Goal: Find contact information: Find contact information

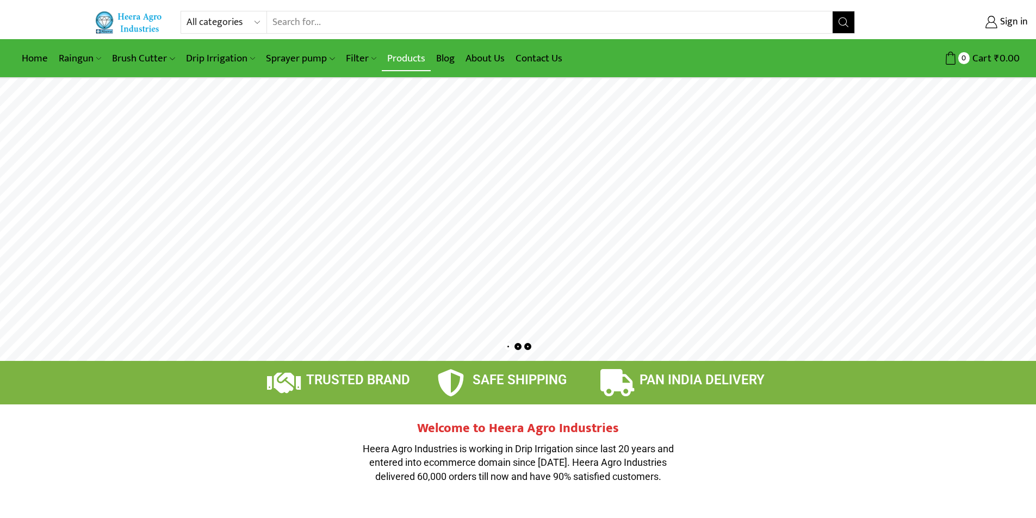
click at [405, 57] on link "Products" at bounding box center [406, 59] width 49 height 26
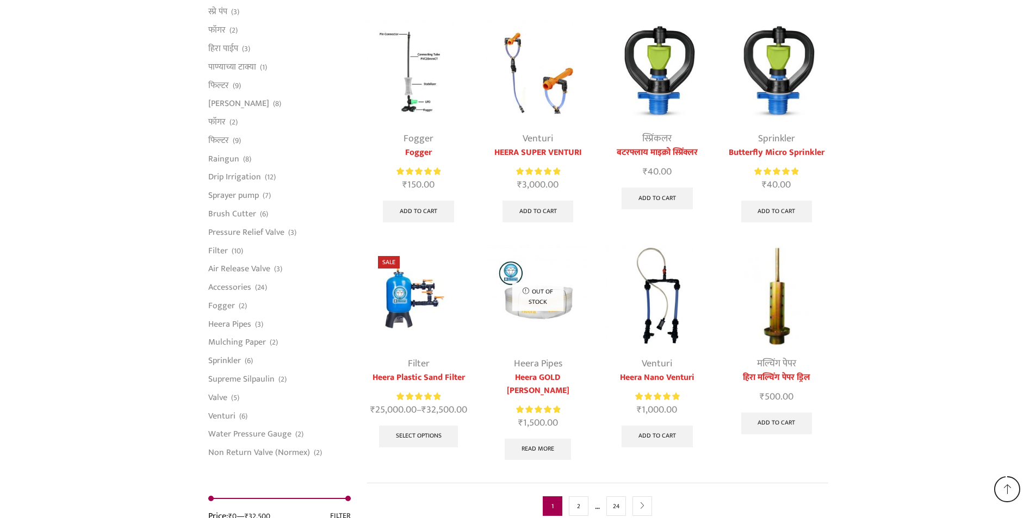
scroll to position [2693, 0]
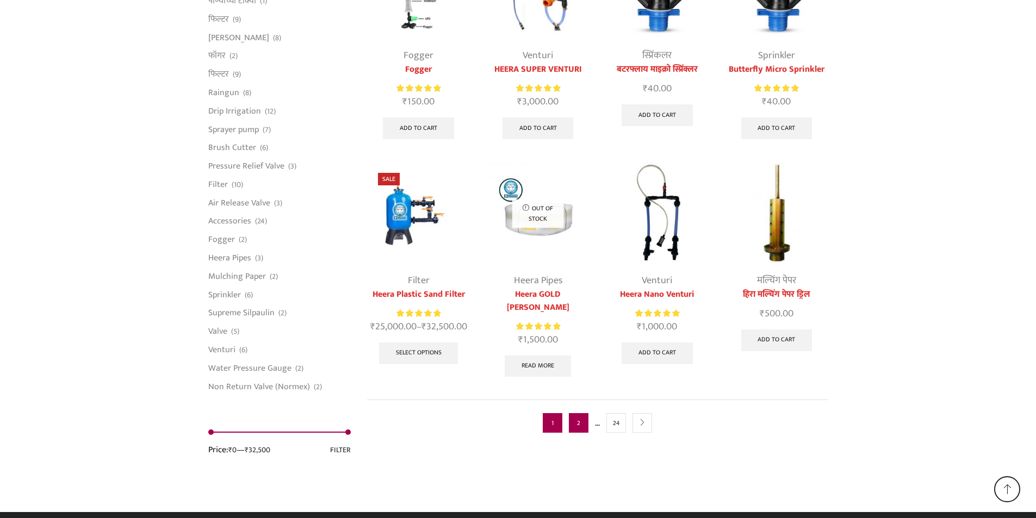
click at [580, 414] on link "2" at bounding box center [579, 423] width 20 height 20
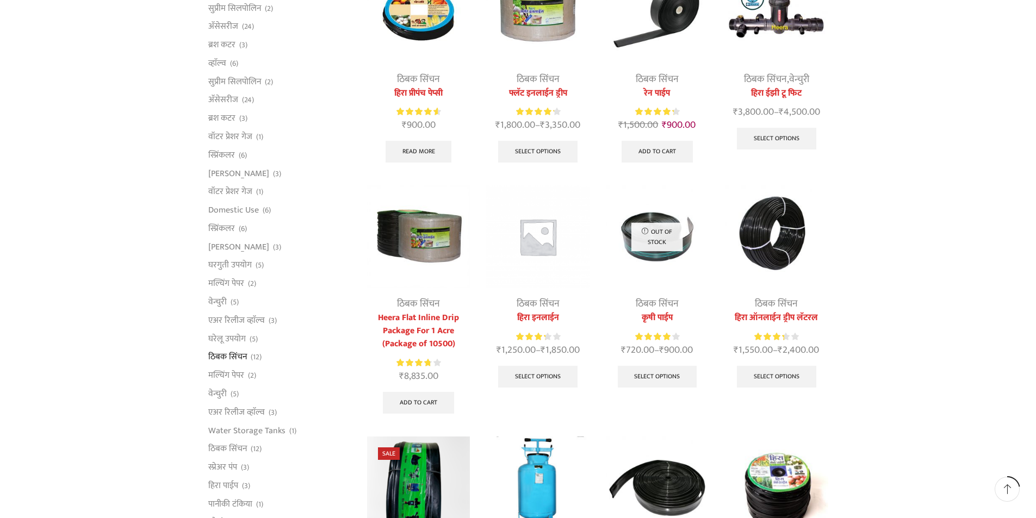
scroll to position [163, 0]
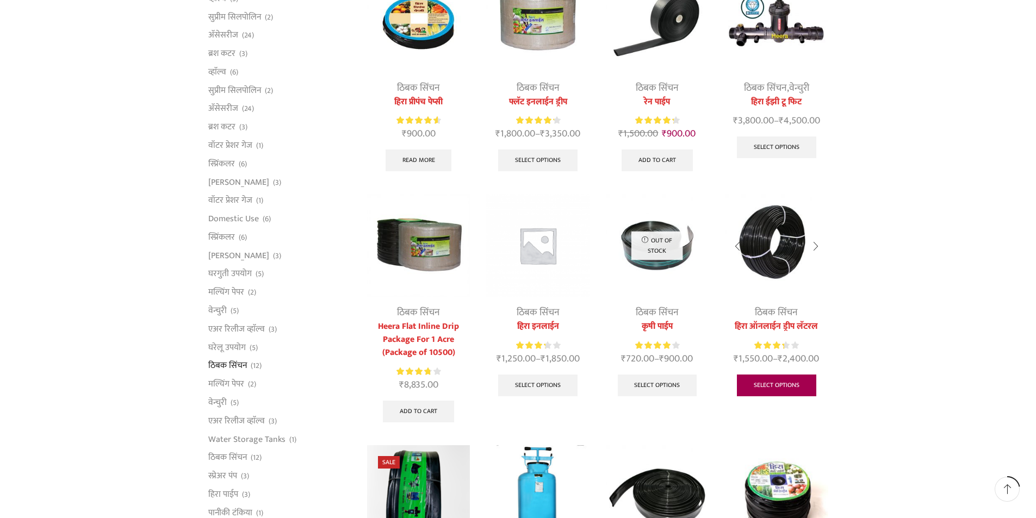
click at [780, 383] on link "Select options" at bounding box center [776, 386] width 79 height 22
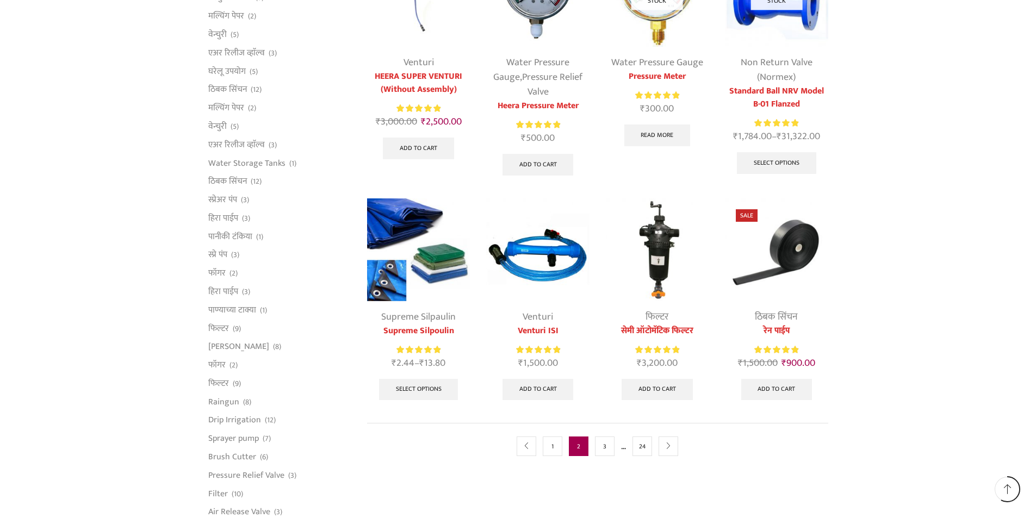
scroll to position [544, 0]
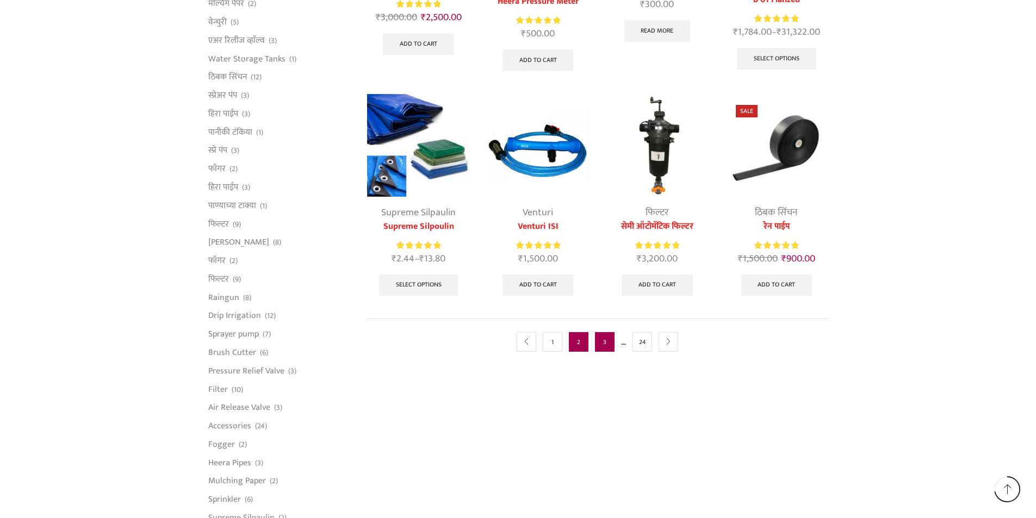
click at [603, 343] on link "3" at bounding box center [605, 342] width 20 height 20
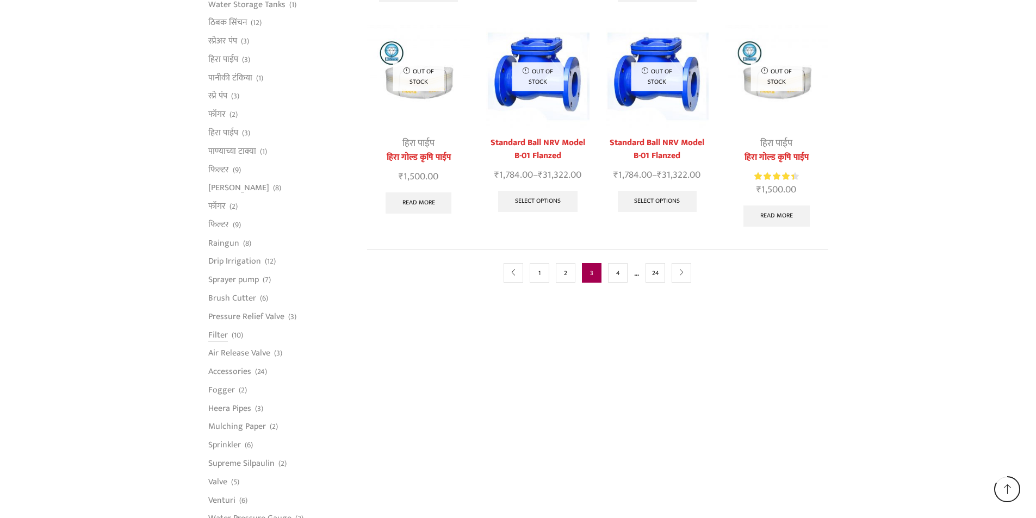
scroll to position [653, 0]
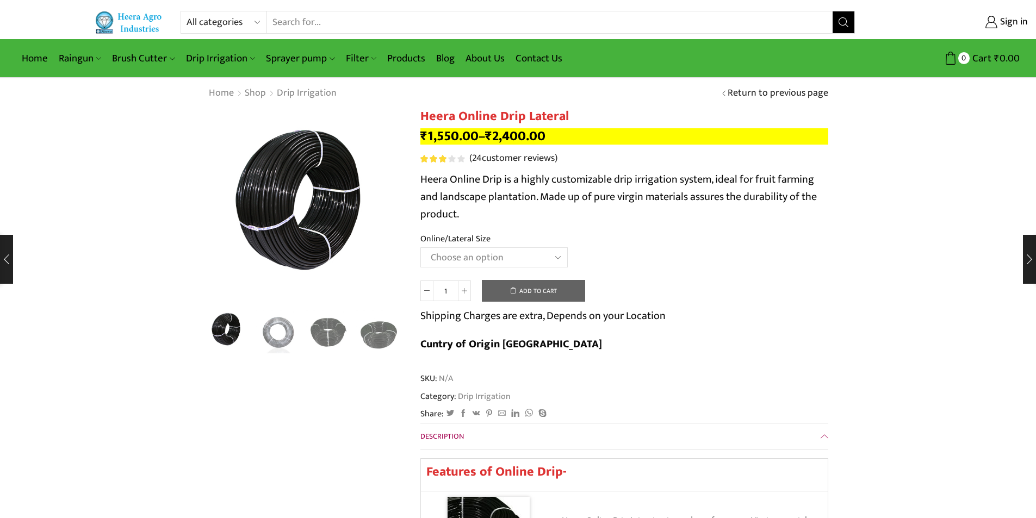
click at [544, 251] on select "Choose an option Heera Online 16MM Heera Online GOLD 16MM Heera Online 12MM Hee…" at bounding box center [493, 257] width 147 height 20
click at [420, 247] on select "Choose an option Heera Online 16MM Heera Online GOLD 16MM Heera Online 12MM Hee…" at bounding box center [493, 257] width 147 height 20
select select "Heera Online GOLD 16MM"
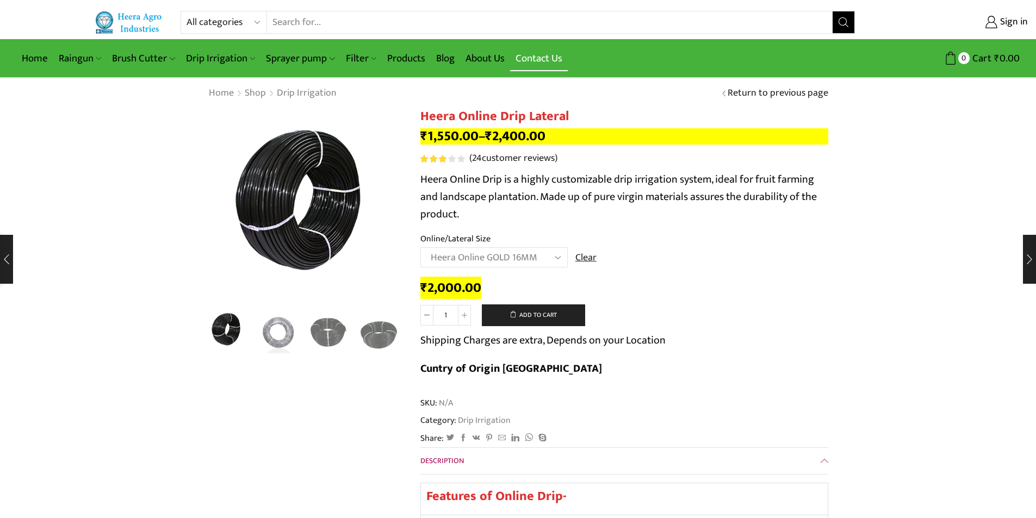
click at [551, 58] on link "Contact Us" at bounding box center [539, 59] width 58 height 26
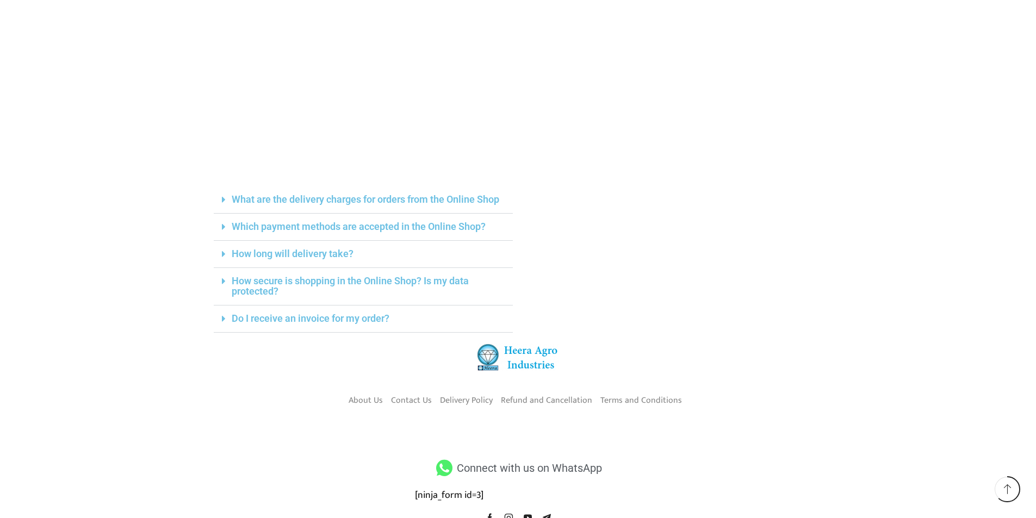
scroll to position [272, 0]
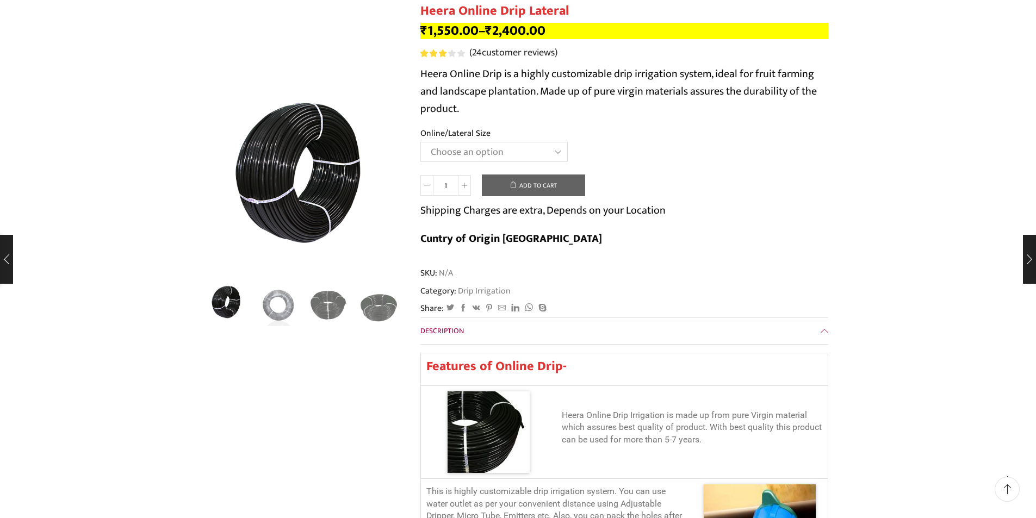
scroll to position [54, 0]
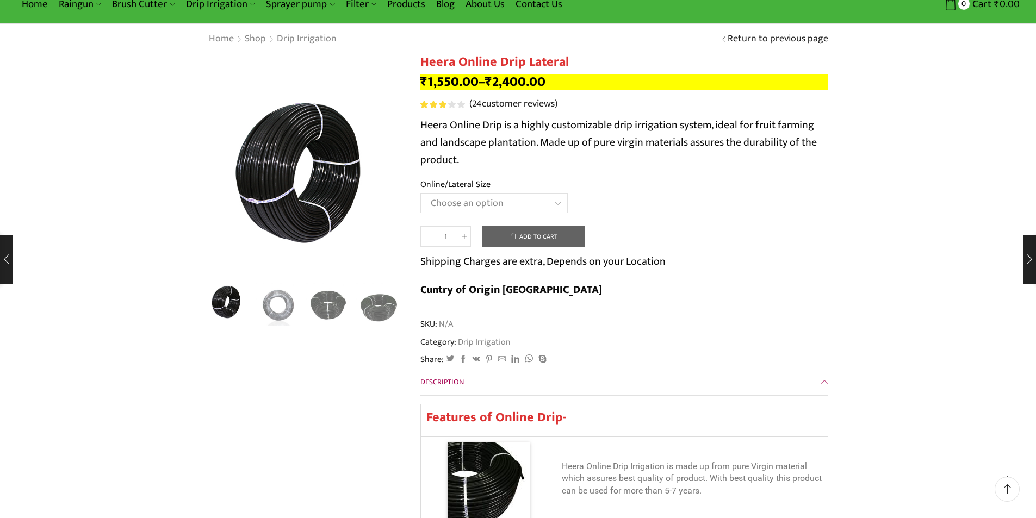
click at [523, 199] on select "Choose an option Heera Online 16MM Heera Online GOLD 16MM Heera Online 12MM Hee…" at bounding box center [493, 203] width 147 height 20
click at [420, 193] on select "Choose an option Heera Online 16MM Heera Online GOLD 16MM Heera Online 12MM Hee…" at bounding box center [493, 203] width 147 height 20
select select "Heera Online GOLD 16MM"
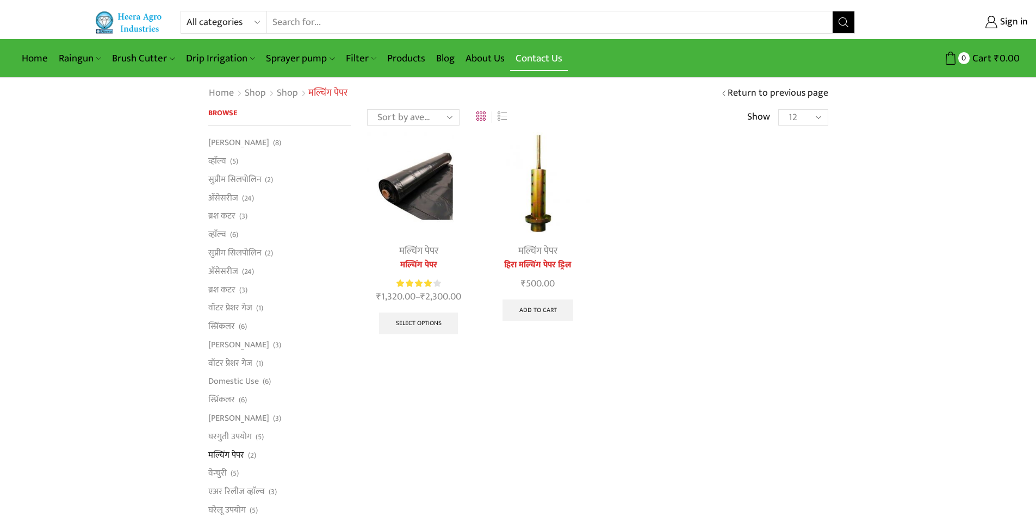
click at [546, 59] on link "Contact Us" at bounding box center [539, 59] width 58 height 26
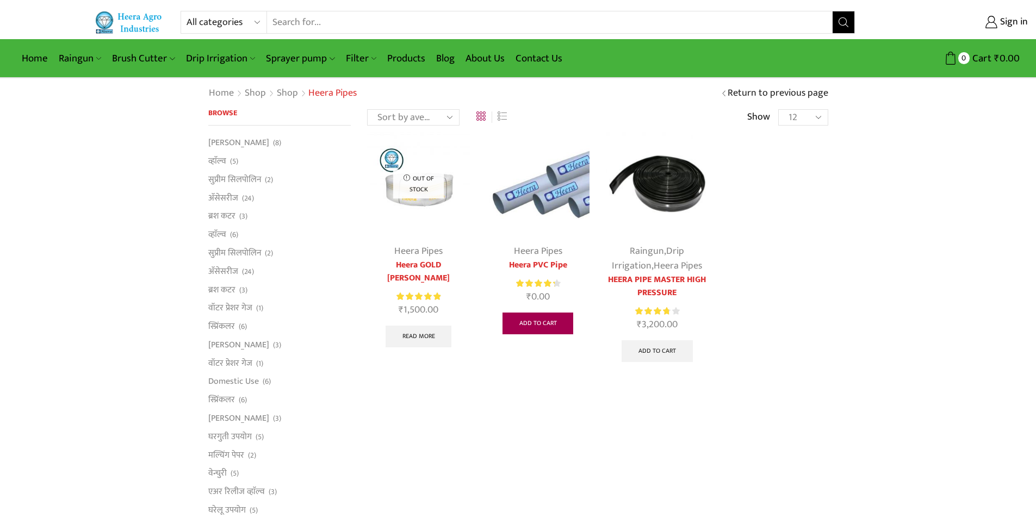
click at [549, 320] on link "Add to cart" at bounding box center [537, 324] width 71 height 22
click at [561, 196] on img at bounding box center [537, 183] width 103 height 103
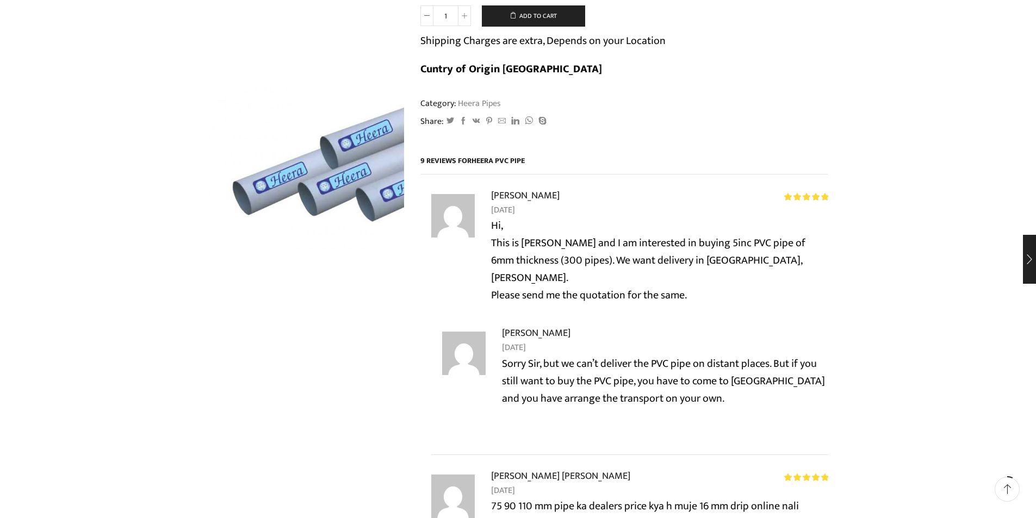
scroll to position [272, 0]
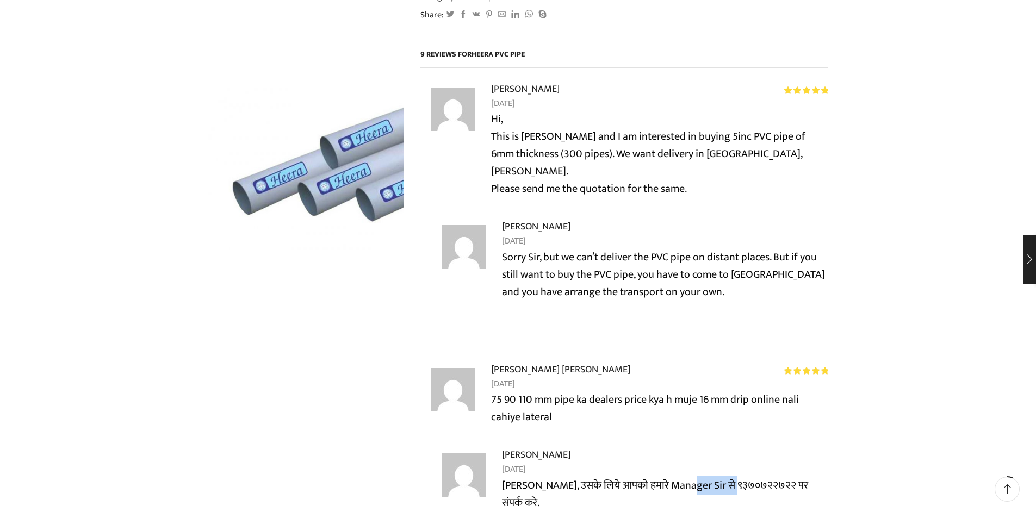
drag, startPoint x: 677, startPoint y: 442, endPoint x: 738, endPoint y: 444, distance: 61.5
click at [738, 477] on p "[PERSON_NAME], उसके लिये आपको हमारे Manager Sir से ९३७०७२२७२२ पर संपर्क करे." at bounding box center [665, 494] width 326 height 35
copy p "९३७०७२२७२२"
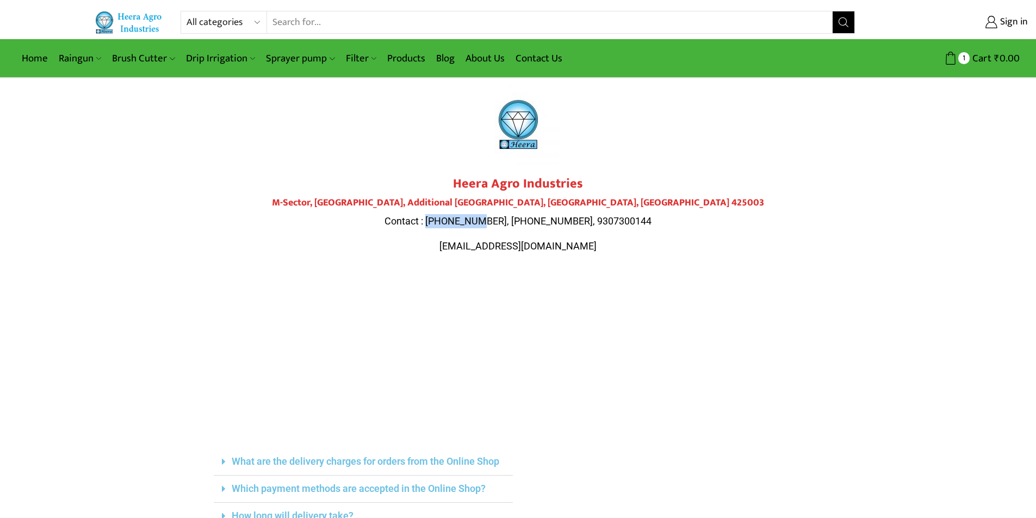
drag, startPoint x: 452, startPoint y: 222, endPoint x: 505, endPoint y: 220, distance: 52.3
click at [505, 220] on span "Contact : [PHONE_NUMBER], [PHONE_NUMBER], 9307300144" at bounding box center [517, 220] width 267 height 11
copy span "9284000511"
click at [517, 219] on span "Contact : [PHONE_NUMBER], [PHONE_NUMBER], 9307300144" at bounding box center [517, 220] width 267 height 11
drag, startPoint x: 512, startPoint y: 218, endPoint x: 564, endPoint y: 219, distance: 52.2
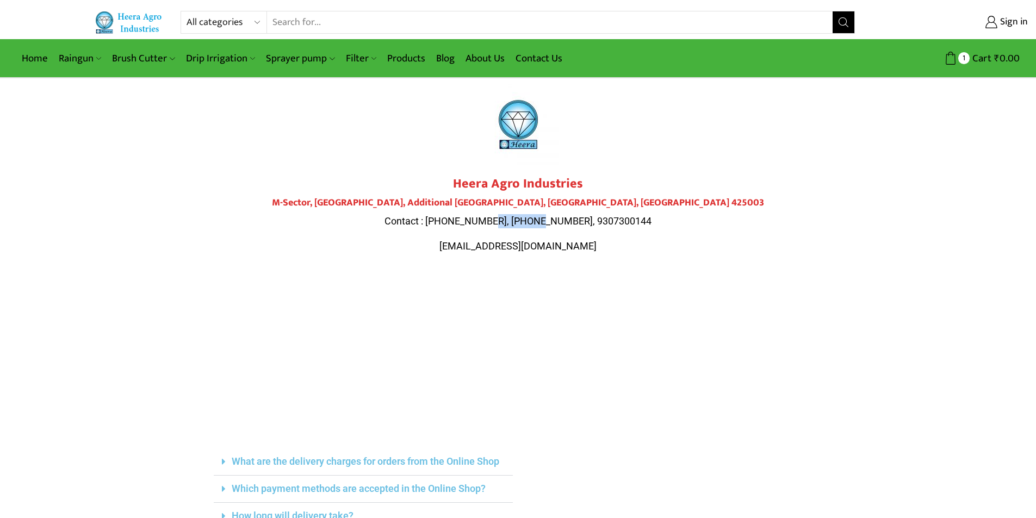
click at [564, 219] on span "Contact : [PHONE_NUMBER], [PHONE_NUMBER], 9307300144" at bounding box center [517, 220] width 267 height 11
copy span "9307300143"
drag, startPoint x: 571, startPoint y: 219, endPoint x: 627, endPoint y: 221, distance: 56.0
click at [627, 221] on p "Contact : [PHONE_NUMBER], [PHONE_NUMBER], 9307300144" at bounding box center [518, 221] width 609 height 14
copy span "9307300144"
